Goal: Transaction & Acquisition: Purchase product/service

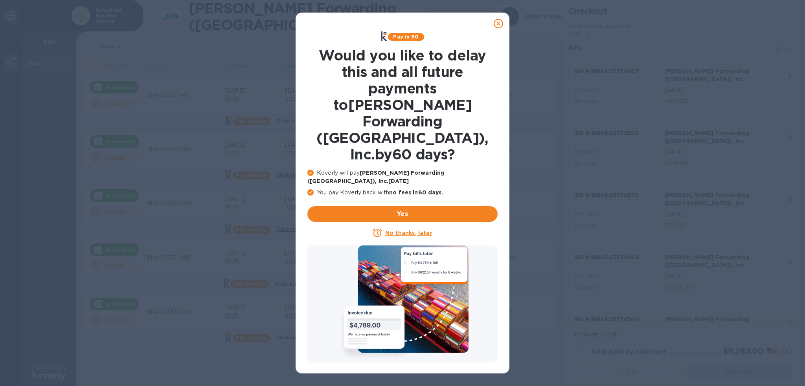
click at [499, 25] on icon at bounding box center [498, 23] width 9 height 9
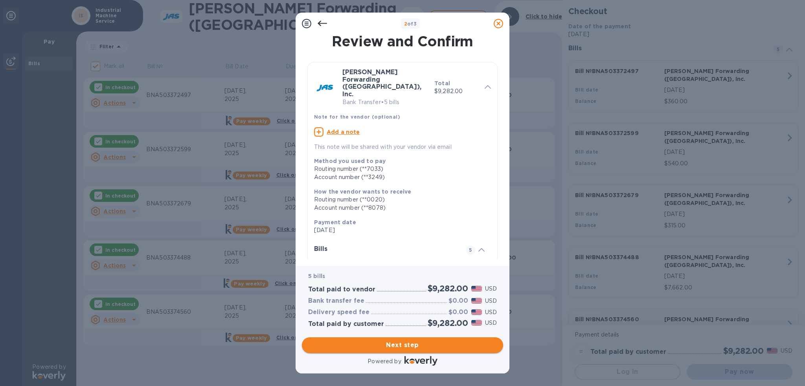
click at [423, 350] on span "Next step" at bounding box center [402, 345] width 189 height 9
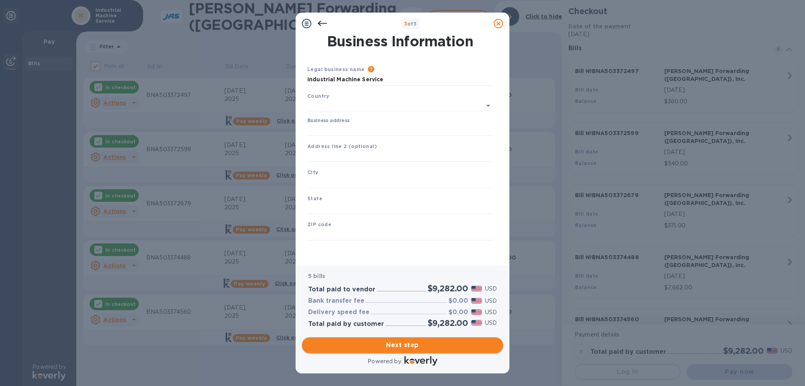
type input "[GEOGRAPHIC_DATA]"
click at [354, 130] on input "Business address" at bounding box center [400, 129] width 186 height 12
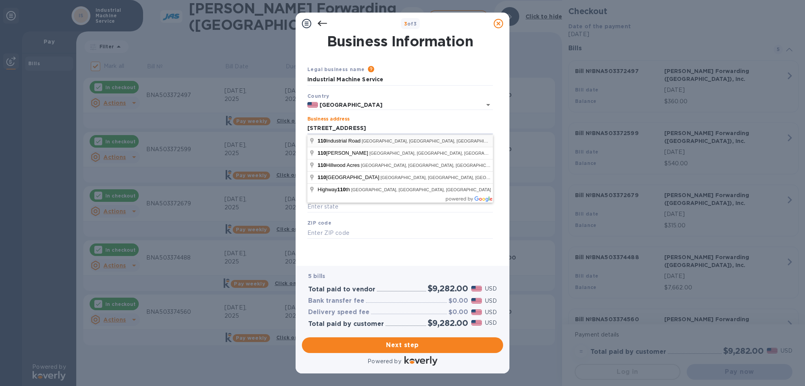
type input "[STREET_ADDRESS]"
type input "[GEOGRAPHIC_DATA]"
type input "TN"
type input "37012"
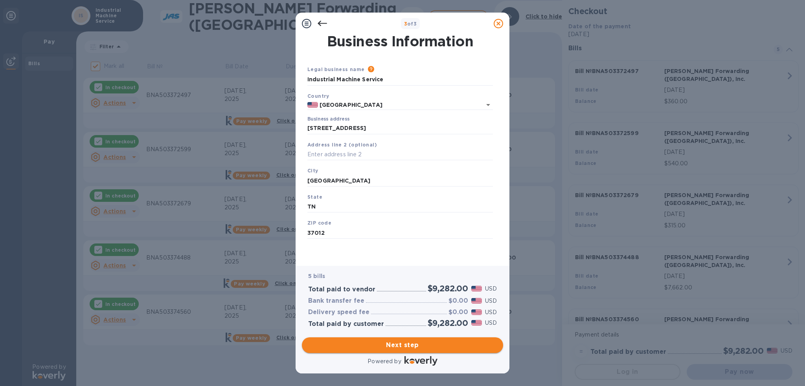
click at [388, 349] on span "Next step" at bounding box center [402, 345] width 189 height 9
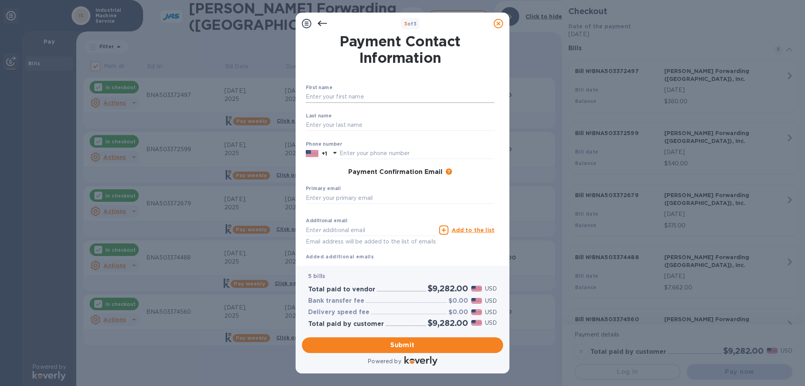
click at [357, 94] on input "text" at bounding box center [400, 97] width 189 height 12
type input "s"
type input "[PERSON_NAME]"
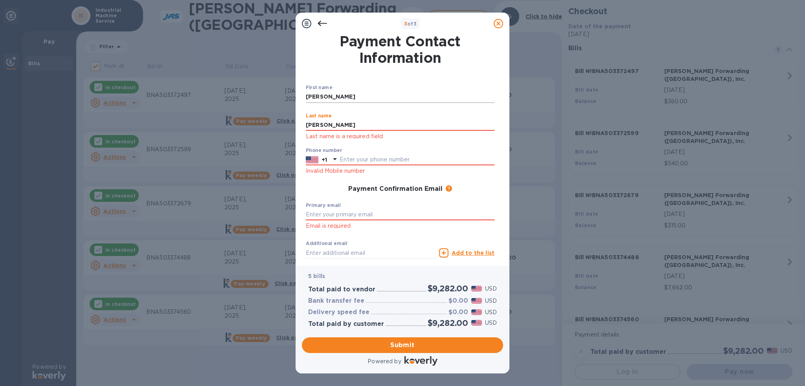
type input "[PERSON_NAME]"
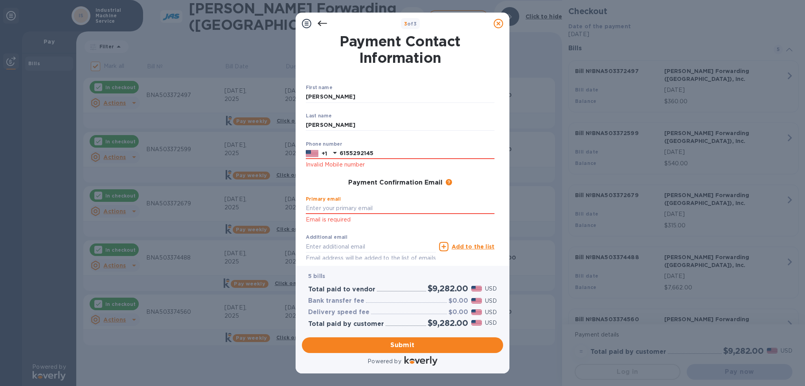
drag, startPoint x: 395, startPoint y: 153, endPoint x: 200, endPoint y: 81, distance: 207.2
click at [255, 111] on div "3 of 3 Payment Contact Information First name [PERSON_NAME] ​ Last name [PERSON…" at bounding box center [402, 193] width 805 height 386
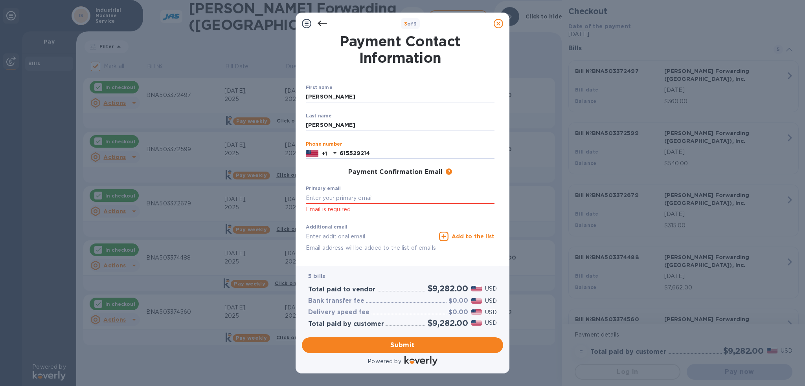
type input "6155292145"
type input "[EMAIL_ADDRESS][DOMAIN_NAME]"
click at [339, 238] on div "Additional email Email address will be added to the list of emails" at bounding box center [371, 238] width 130 height 28
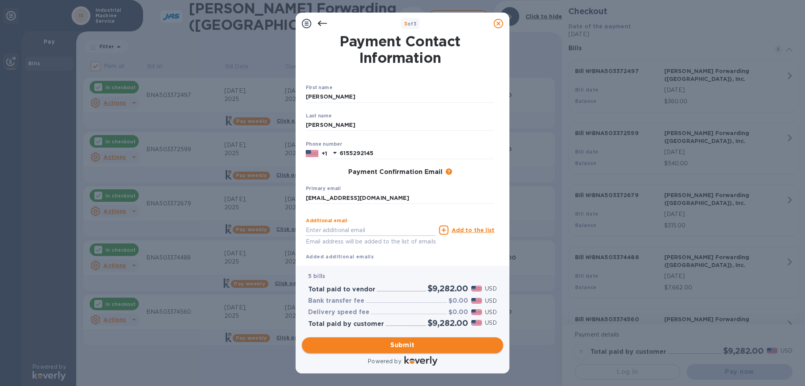
click at [388, 349] on span "Submit" at bounding box center [402, 345] width 189 height 9
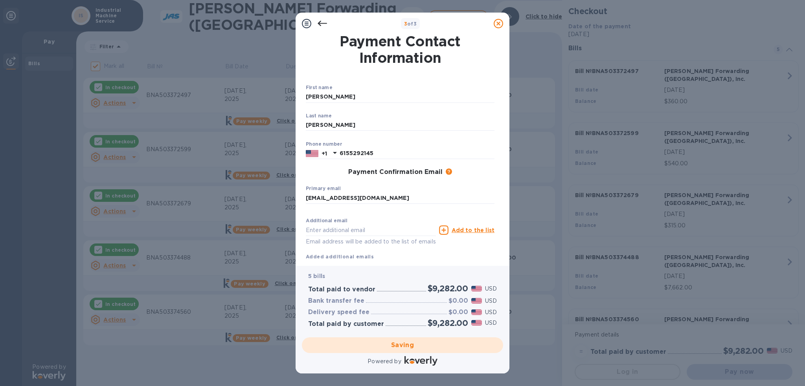
checkbox input "false"
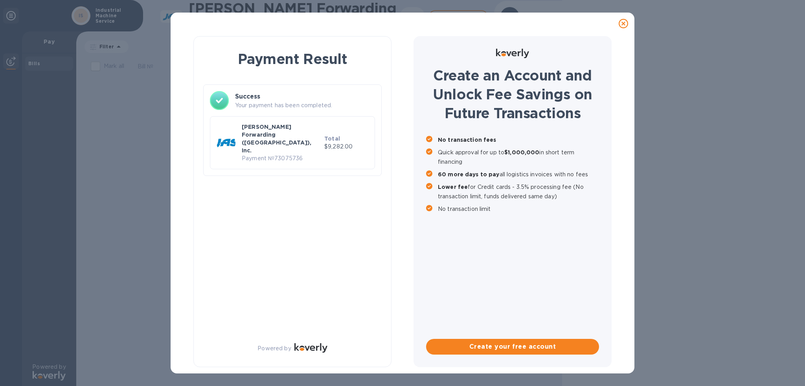
click at [624, 21] on icon at bounding box center [623, 23] width 9 height 9
